Goal: Transaction & Acquisition: Purchase product/service

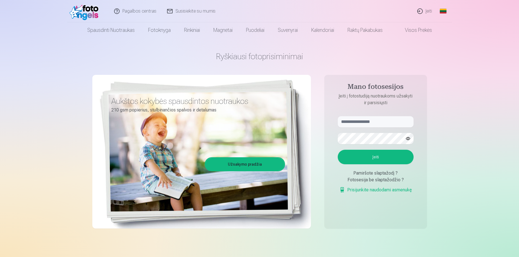
click at [426, 10] on link "Įeiti" at bounding box center [424, 11] width 25 height 22
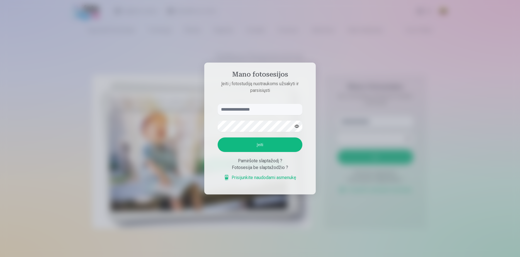
click at [237, 108] on input "text" at bounding box center [260, 109] width 85 height 11
type input "**********"
click at [296, 127] on button "button" at bounding box center [297, 126] width 11 height 11
click at [296, 125] on button "button" at bounding box center [297, 126] width 11 height 11
click at [264, 147] on button "Įeiti" at bounding box center [260, 144] width 85 height 15
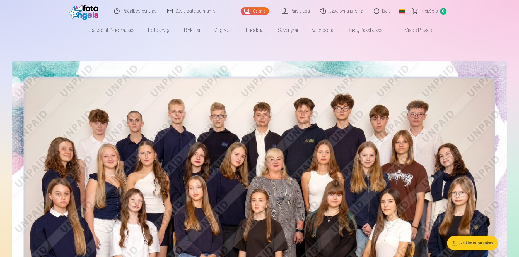
click at [298, 10] on link "Parsisiųsti" at bounding box center [296, 11] width 38 height 22
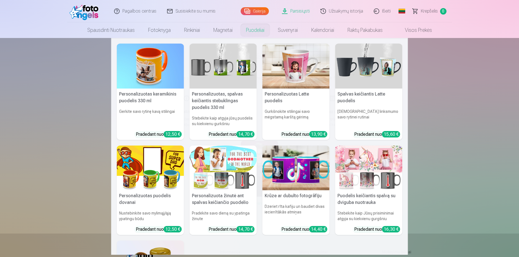
click at [142, 70] on img at bounding box center [150, 66] width 67 height 45
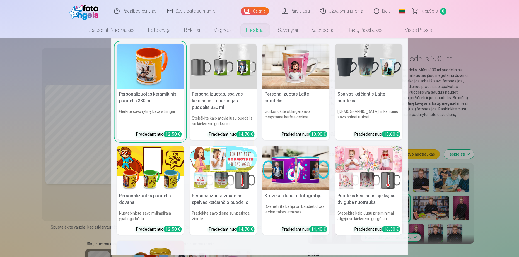
click at [233, 73] on img at bounding box center [223, 66] width 67 height 45
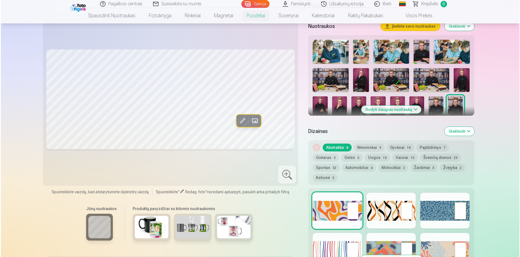
scroll to position [195, 0]
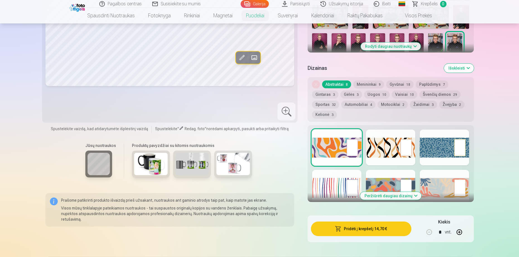
click at [353, 230] on button "Pridėti į krepšelį : 14,70 €" at bounding box center [361, 228] width 100 height 15
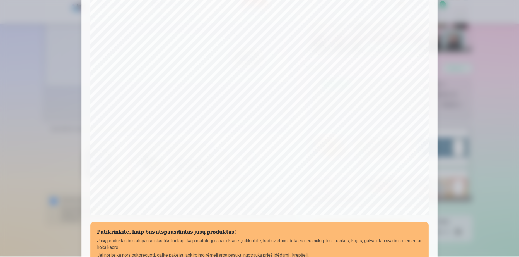
scroll to position [145, 0]
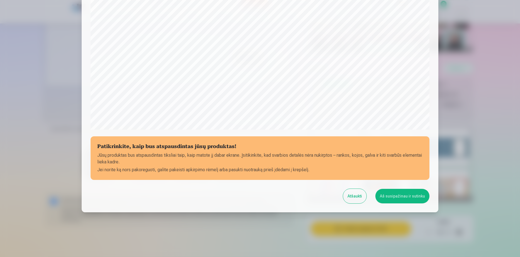
click at [397, 195] on button "Aš susipažinau ir sutinku" at bounding box center [403, 196] width 54 height 15
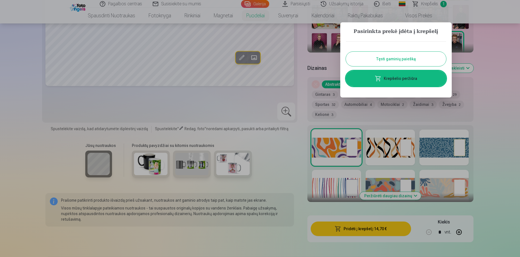
click at [402, 79] on link "Krepšelio peržiūra" at bounding box center [396, 79] width 100 height 16
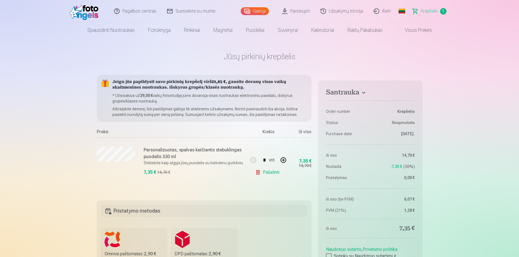
click at [270, 172] on link "Pašalinti" at bounding box center [268, 171] width 26 height 11
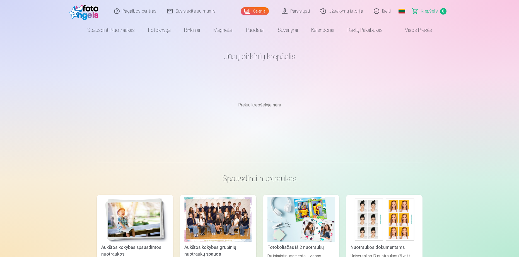
click at [84, 12] on img at bounding box center [85, 11] width 32 height 18
